Goal: Task Accomplishment & Management: Complete application form

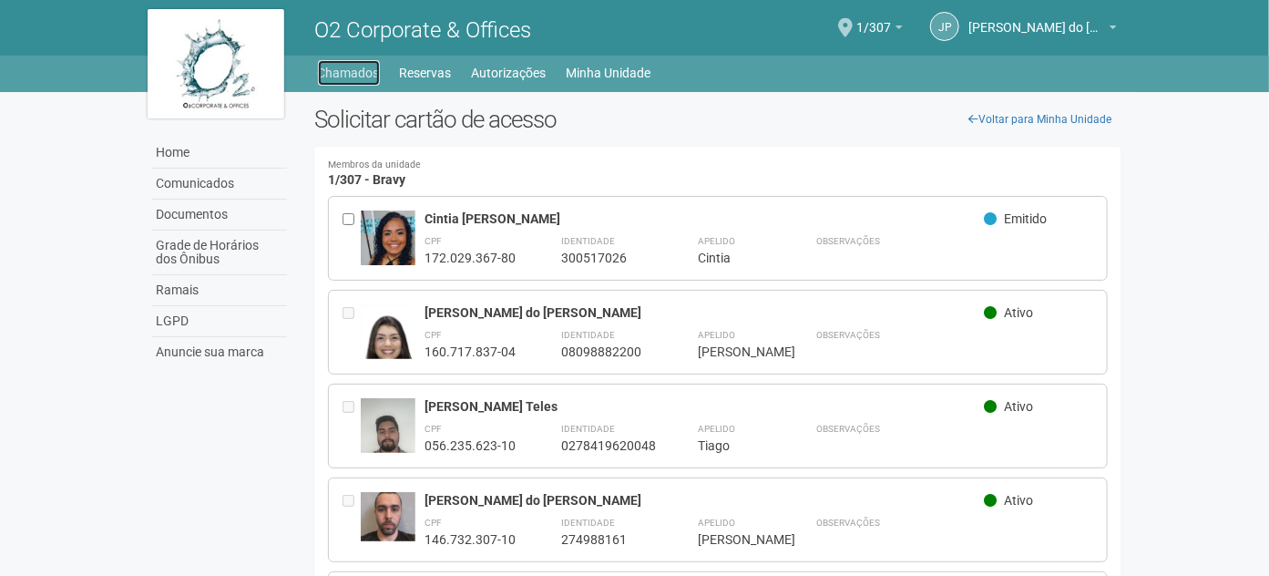
click at [364, 69] on link "Chamados" at bounding box center [349, 73] width 62 height 26
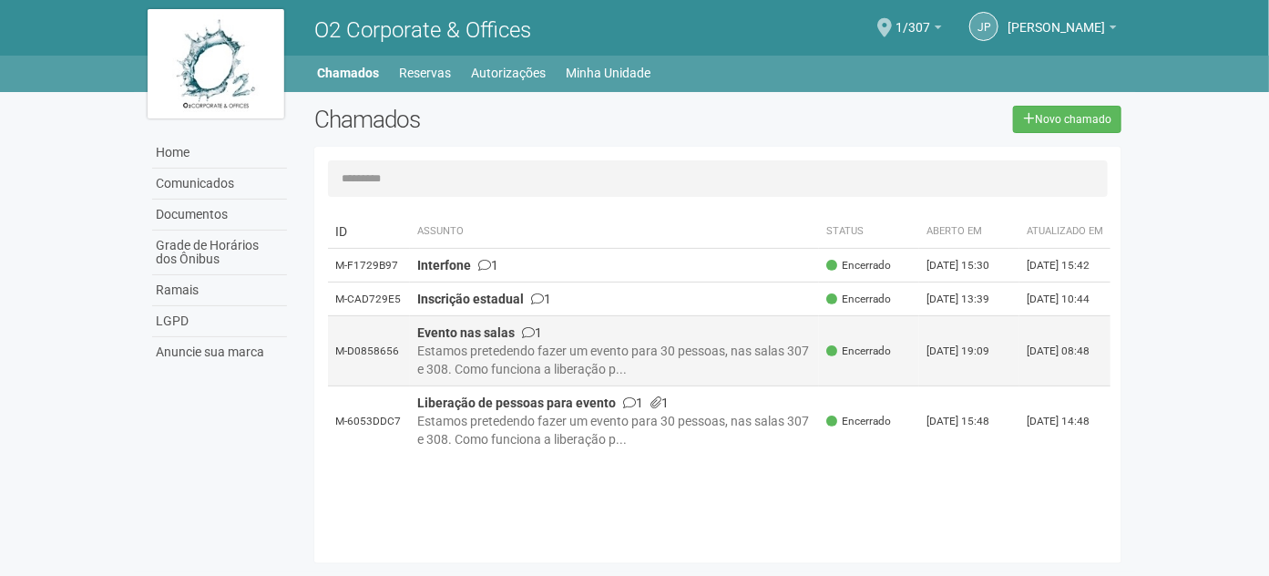
click at [587, 368] on td "Evento nas salas 1 Estamos pretedendo fazer um evento para 30 pessoas, nas sala…" at bounding box center [615, 351] width 410 height 70
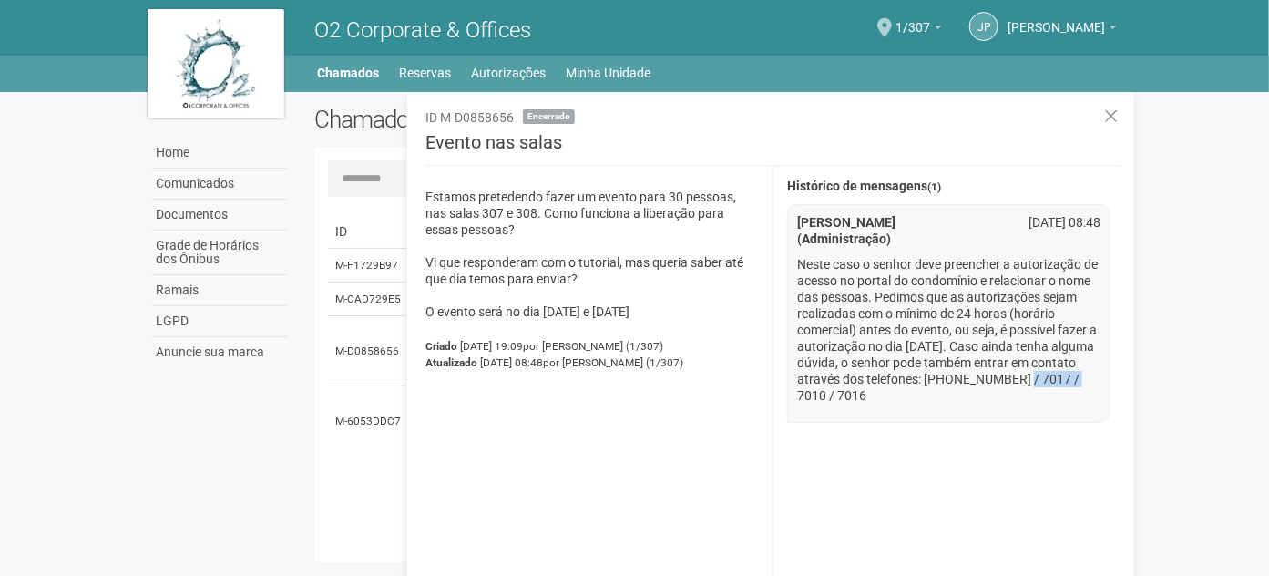
drag, startPoint x: 970, startPoint y: 378, endPoint x: 1029, endPoint y: 381, distance: 59.3
click at [1029, 381] on p "Neste caso o senhor deve preencher a autorização de acesso no portal do condomí…" at bounding box center [949, 330] width 304 height 148
copy p "3736-7014"
click at [1113, 111] on icon at bounding box center [1111, 116] width 14 height 18
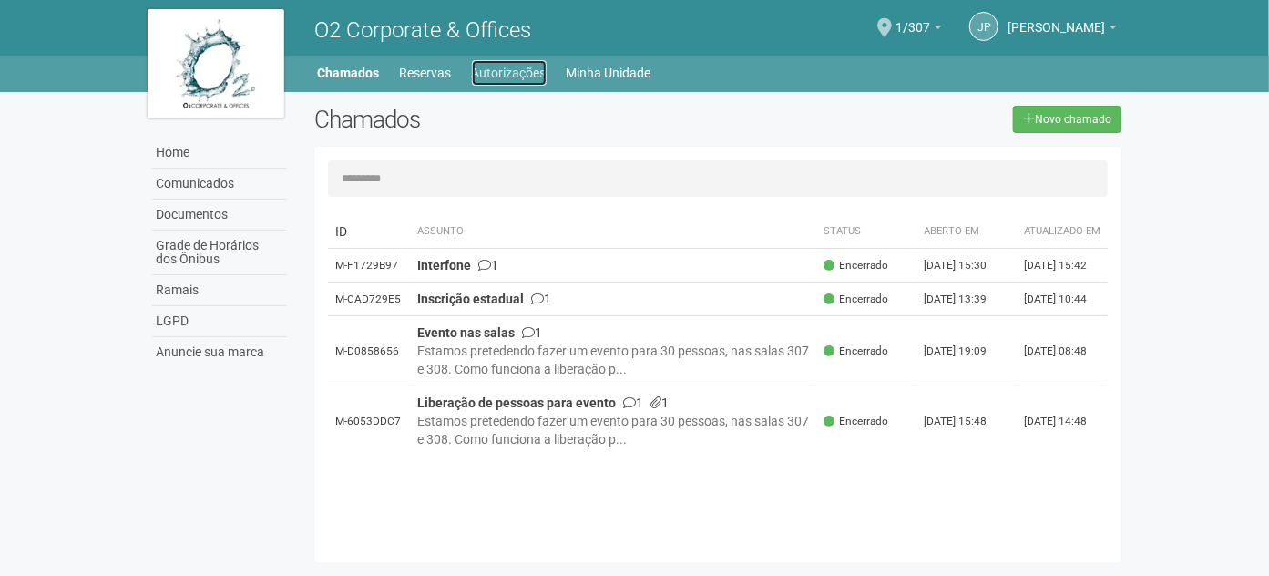
click at [499, 82] on link "Autorizações" at bounding box center [509, 73] width 75 height 26
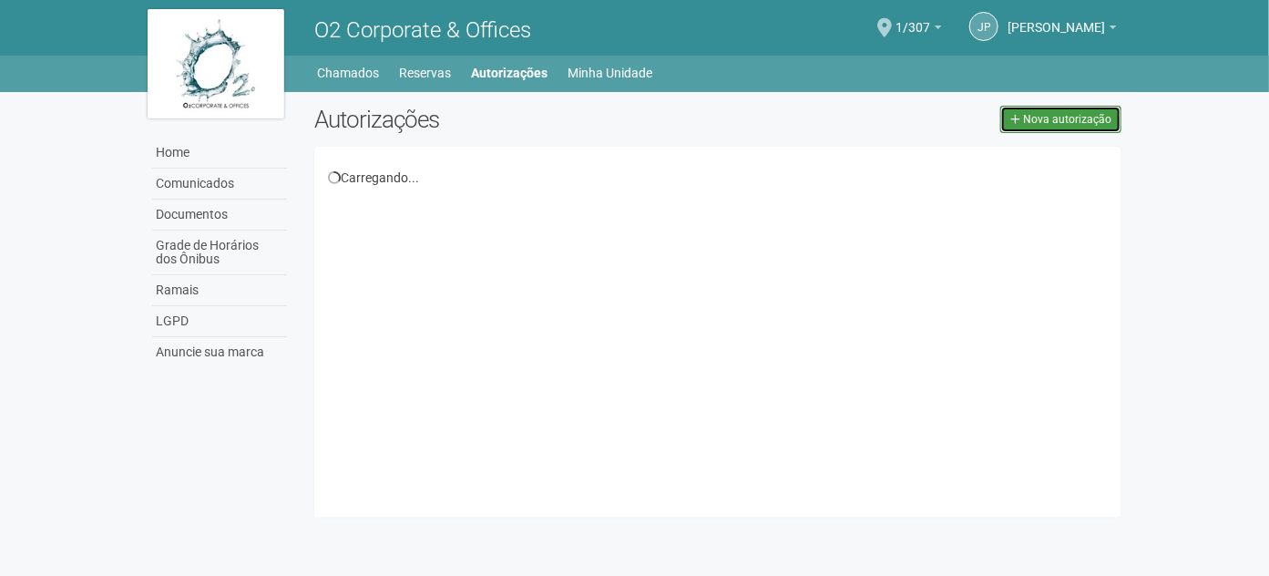
click at [1065, 118] on span "Nova autorização" at bounding box center [1067, 119] width 88 height 13
select select "**"
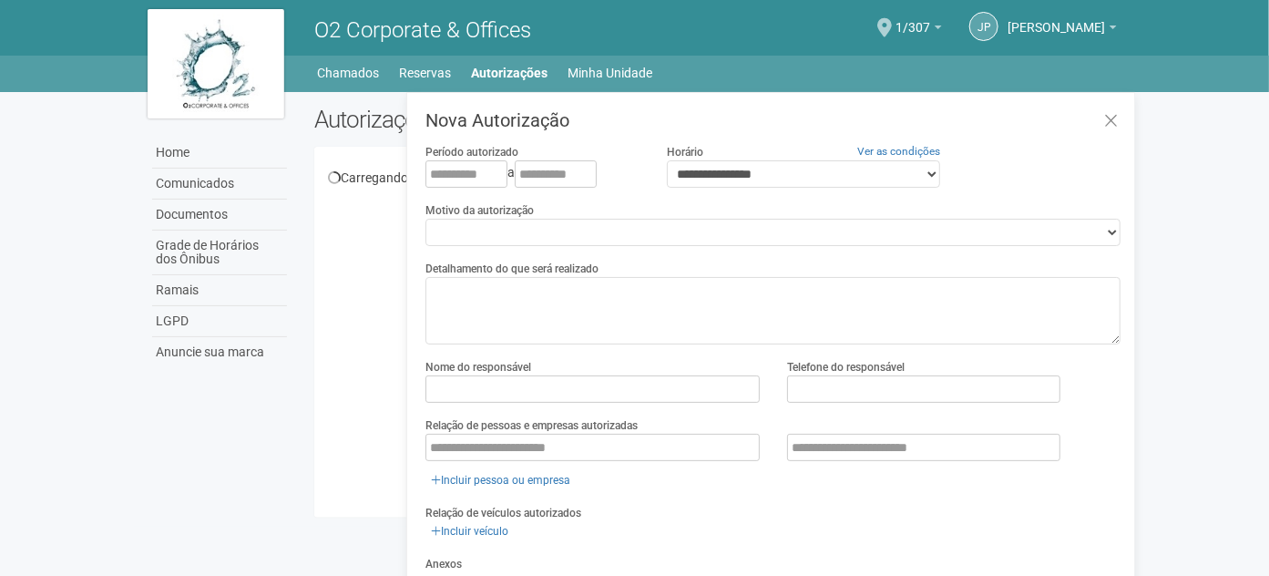
scroll to position [28, 0]
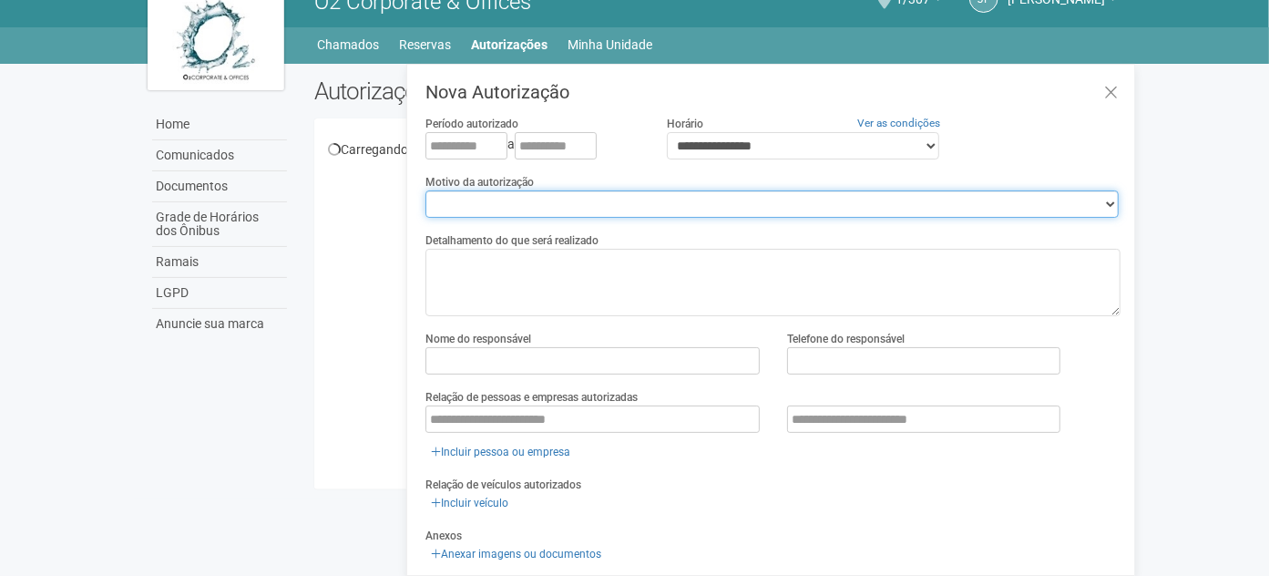
click at [621, 202] on select "**********" at bounding box center [771, 203] width 693 height 27
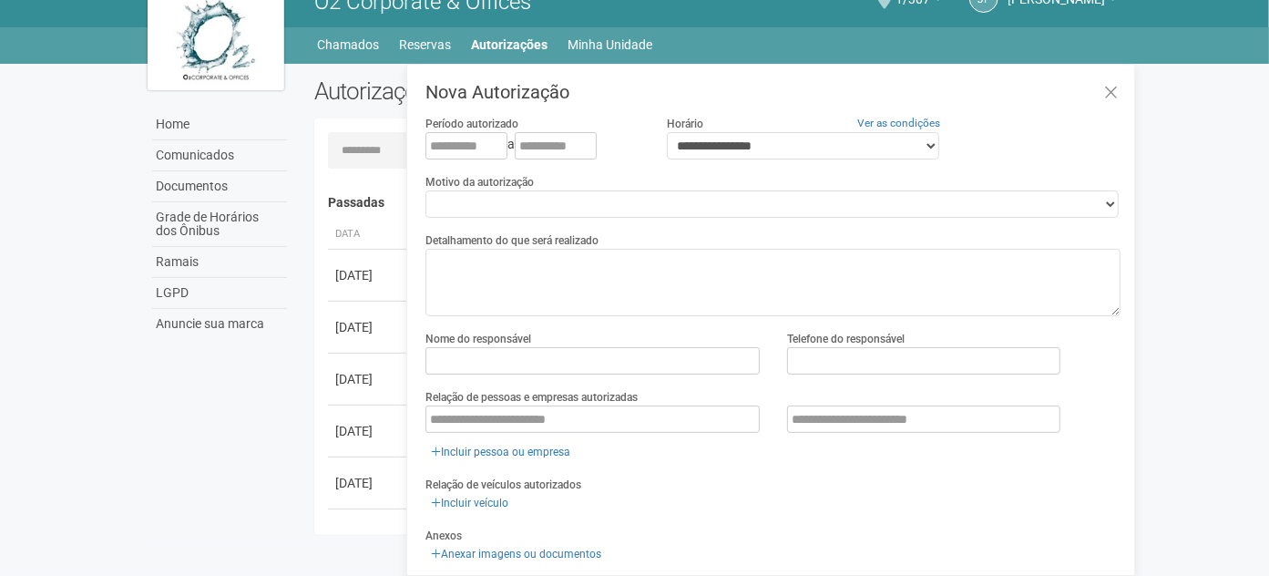
click at [48, 335] on body "Aguarde... O2 Corporate & Offices JP João Pedro do Nascimento João Pedro do Nas…" at bounding box center [634, 260] width 1269 height 576
